Goal: Information Seeking & Learning: Learn about a topic

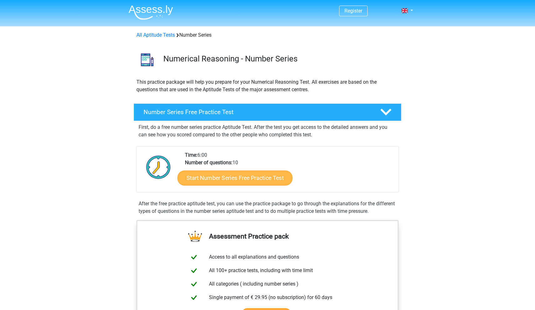
click at [225, 176] on link "Start Number Series Free Practice Test" at bounding box center [235, 177] width 115 height 15
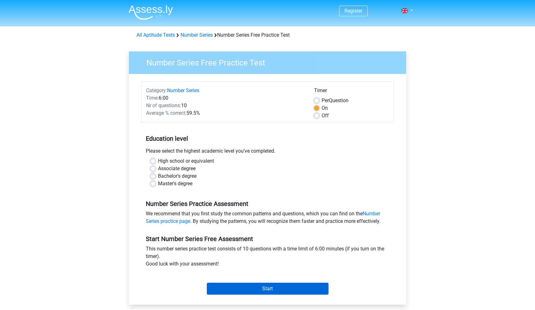
click at [273, 292] on input "Start" at bounding box center [268, 288] width 122 height 12
click at [176, 184] on label "Master's degree" at bounding box center [175, 184] width 34 height 8
click at [156, 184] on input "Master's degree" at bounding box center [153, 183] width 5 height 6
radio input "true"
click at [247, 286] on input "Start" at bounding box center [268, 288] width 122 height 12
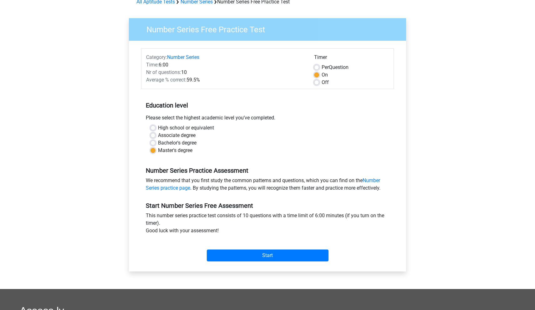
scroll to position [51, 0]
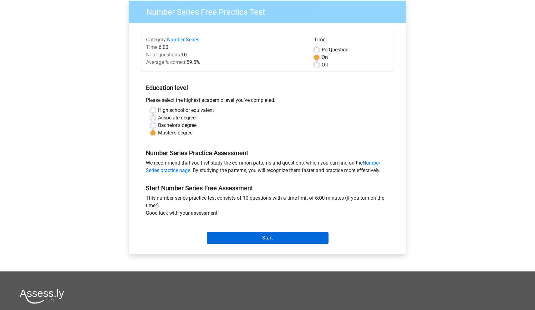
click at [259, 234] on input "Start" at bounding box center [268, 238] width 122 height 12
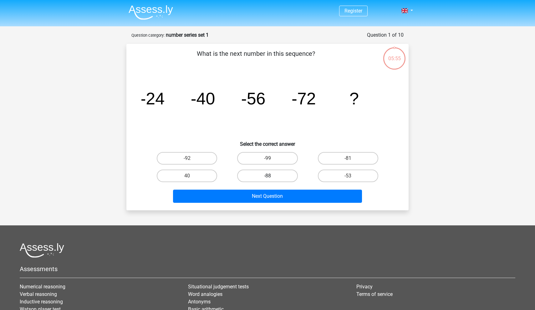
click at [272, 173] on label "-88" at bounding box center [267, 175] width 60 height 13
click at [272, 176] on input "-88" at bounding box center [270, 178] width 4 height 4
radio input "true"
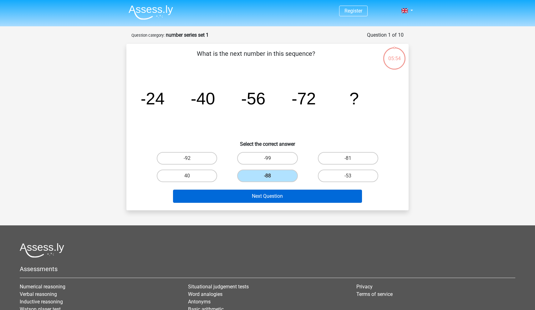
click at [261, 193] on button "Next Question" at bounding box center [267, 195] width 189 height 13
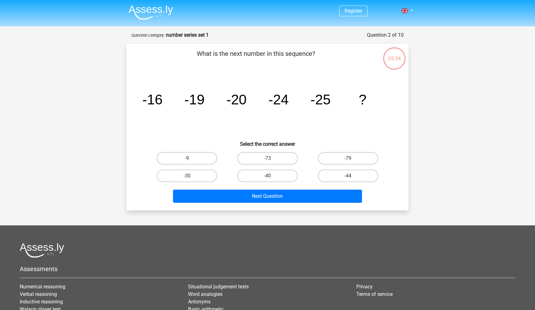
scroll to position [31, 0]
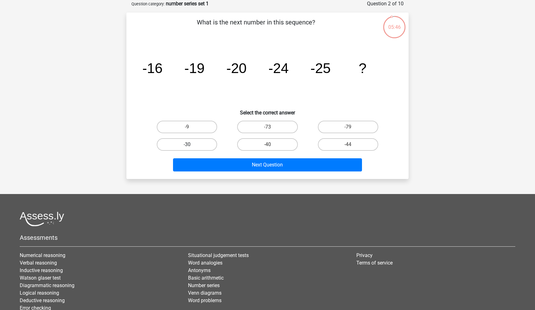
click at [198, 140] on label "-30" at bounding box center [187, 144] width 60 height 13
click at [191, 144] on input "-30" at bounding box center [189, 146] width 4 height 4
radio input "true"
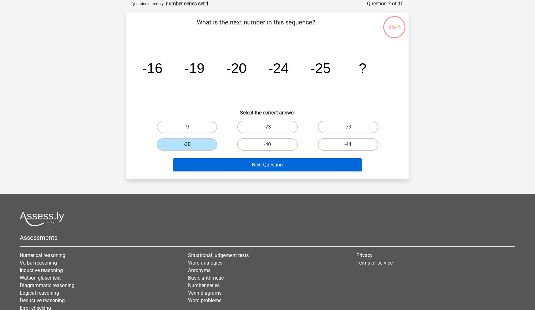
click at [212, 162] on button "Next Question" at bounding box center [267, 164] width 189 height 13
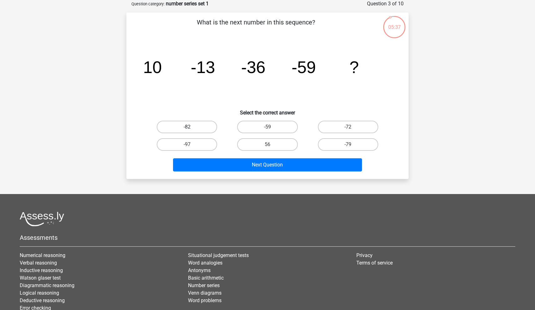
click at [192, 126] on label "-82" at bounding box center [187, 127] width 60 height 13
click at [191, 127] on input "-82" at bounding box center [189, 129] width 4 height 4
radio input "true"
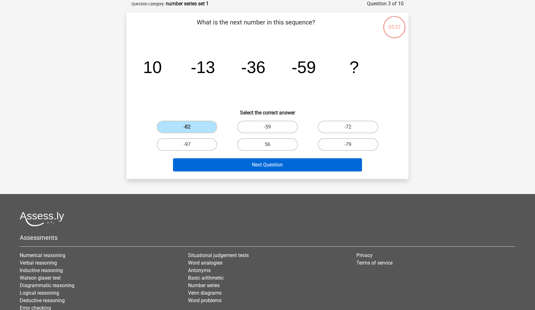
click at [205, 164] on button "Next Question" at bounding box center [267, 164] width 189 height 13
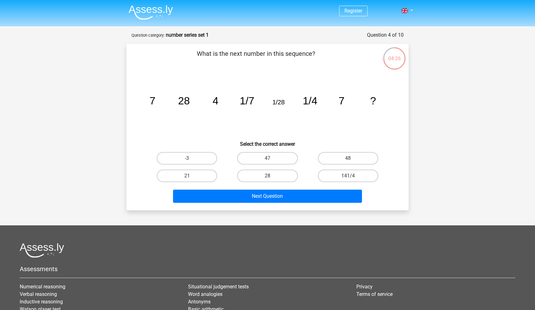
scroll to position [0, 0]
click at [256, 176] on label "28" at bounding box center [267, 175] width 60 height 13
click at [268, 176] on input "28" at bounding box center [270, 178] width 4 height 4
radio input "true"
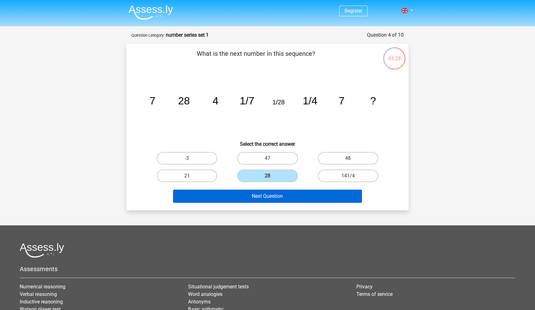
click at [254, 194] on button "Next Question" at bounding box center [267, 195] width 189 height 13
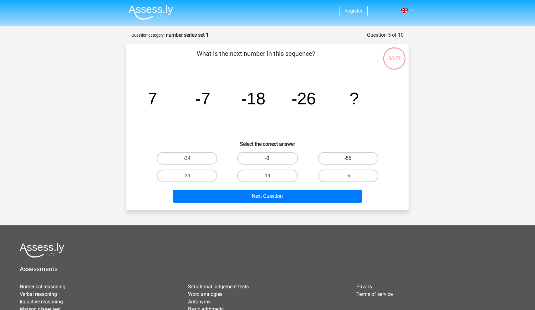
scroll to position [31, 0]
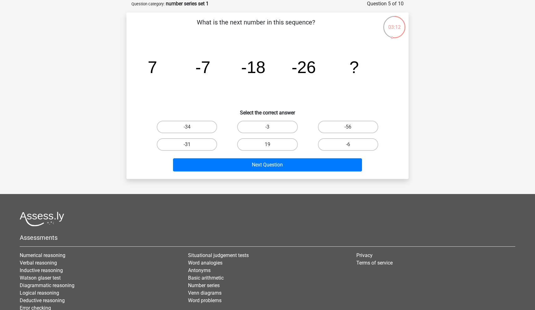
click at [200, 146] on label "-31" at bounding box center [187, 144] width 60 height 13
click at [191, 146] on input "-31" at bounding box center [189, 146] width 4 height 4
radio input "true"
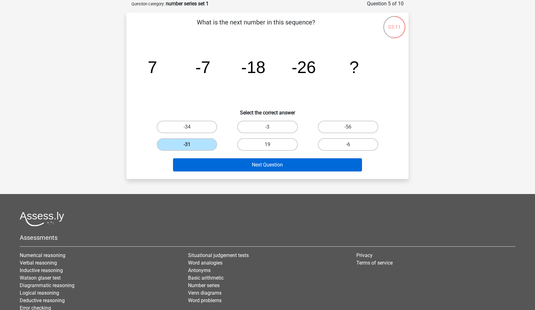
click at [221, 161] on button "Next Question" at bounding box center [267, 164] width 189 height 13
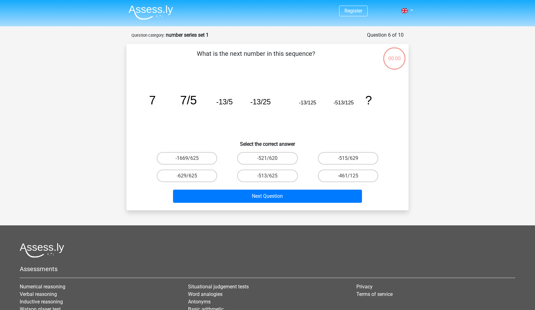
scroll to position [31, 0]
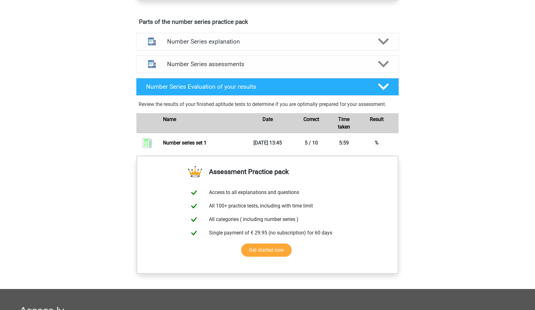
scroll to position [345, 0]
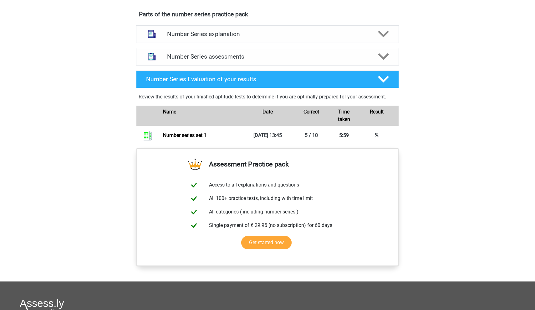
click at [233, 58] on h4 "Number Series assessments" at bounding box center [267, 56] width 201 height 7
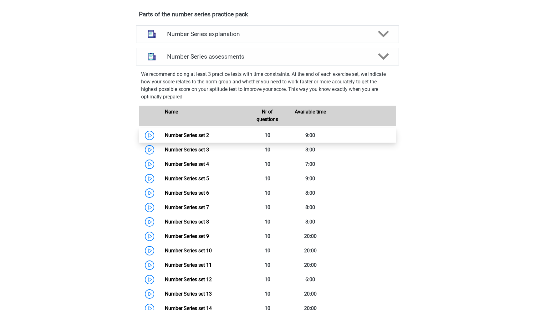
click at [165, 136] on link "Number Series set 2" at bounding box center [187, 135] width 44 height 6
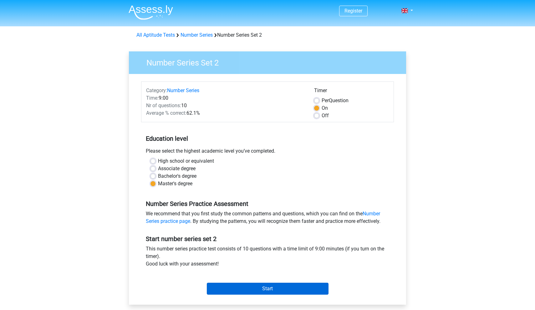
click at [250, 286] on input "Start" at bounding box center [268, 288] width 122 height 12
